Goal: Information Seeking & Learning: Learn about a topic

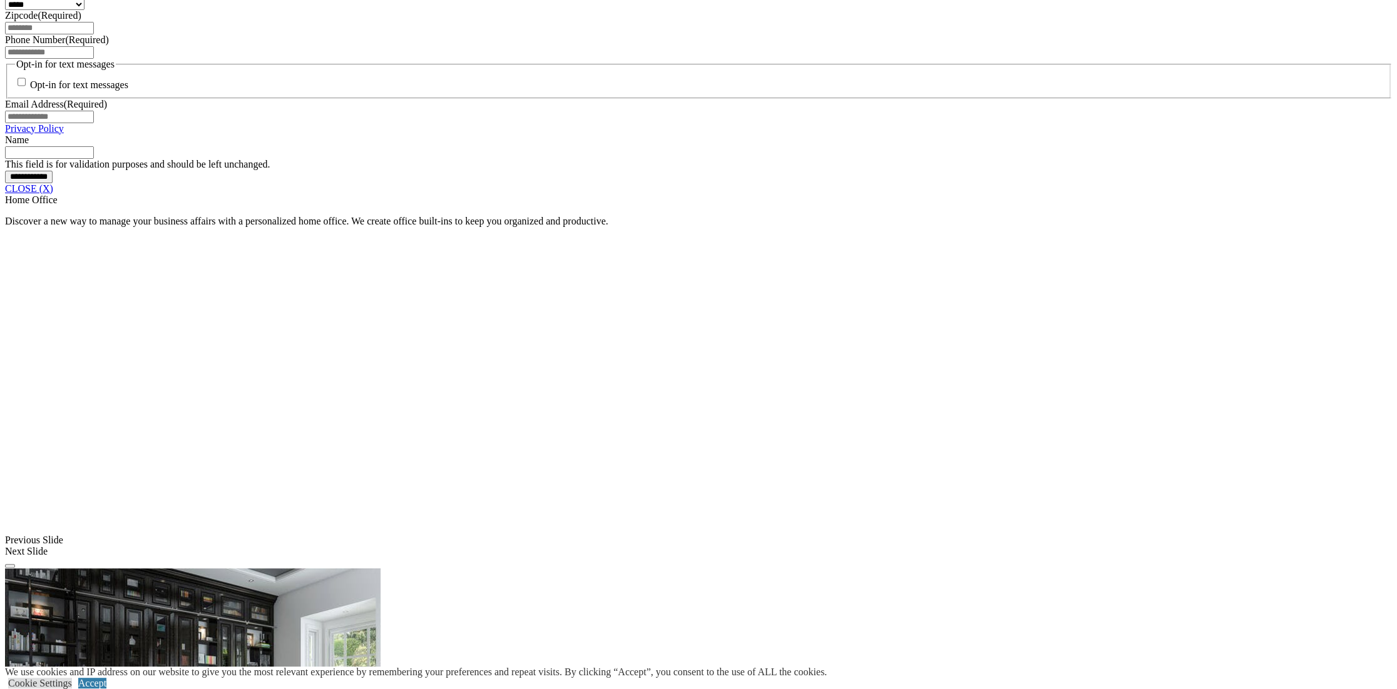
scroll to position [1017, 0]
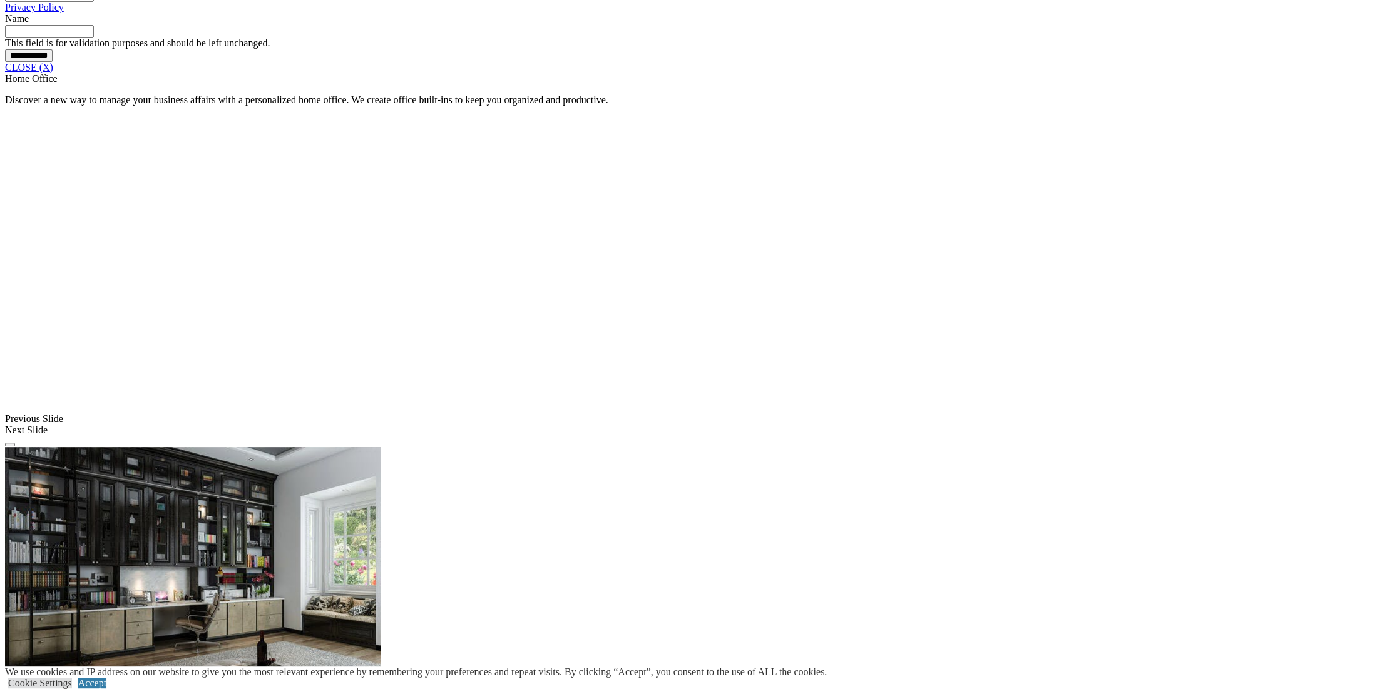
scroll to position [1079, 0]
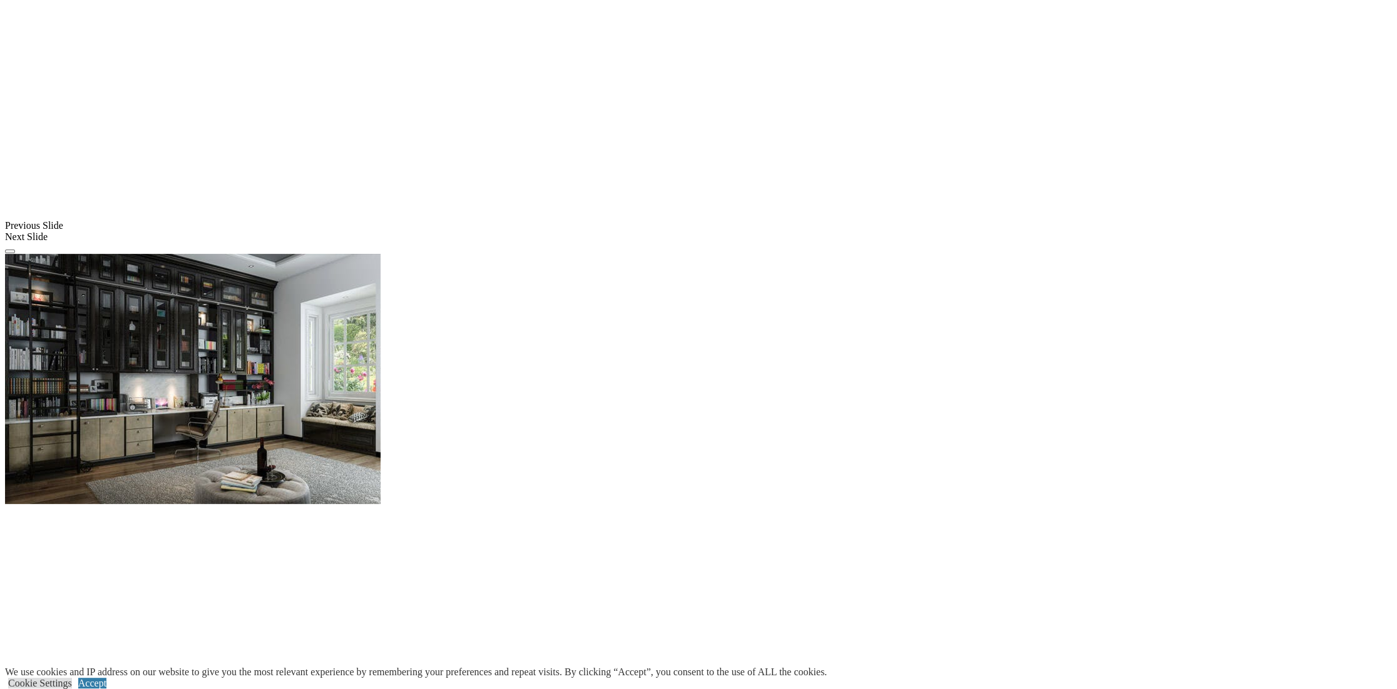
scroll to position [1345, 0]
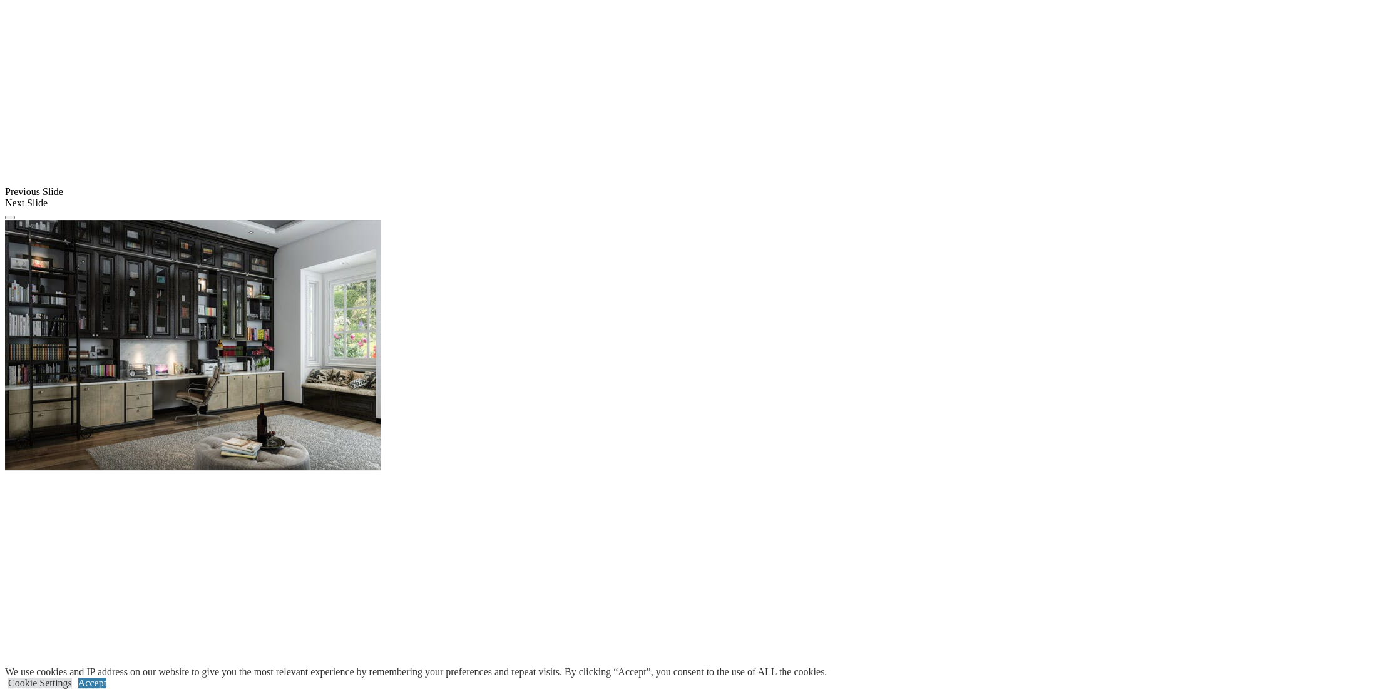
scroll to position [1251, 0]
